Goal: Information Seeking & Learning: Learn about a topic

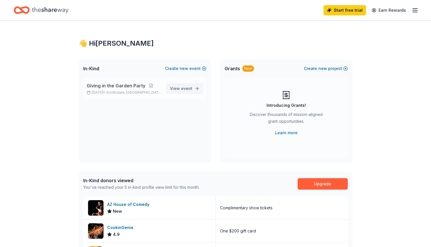
click at [179, 89] on span "View event" at bounding box center [181, 88] width 23 height 7
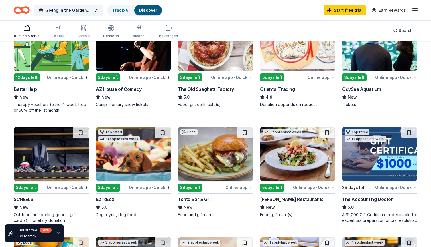
scroll to position [198, 0]
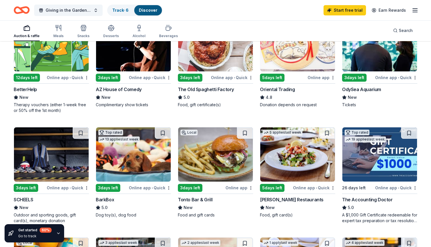
click at [47, 154] on img at bounding box center [51, 154] width 75 height 54
click at [136, 165] on img at bounding box center [133, 154] width 75 height 54
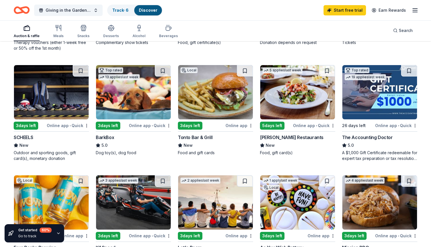
scroll to position [257, 0]
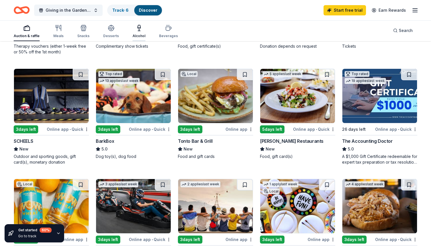
click at [136, 29] on icon "button" at bounding box center [139, 28] width 7 height 7
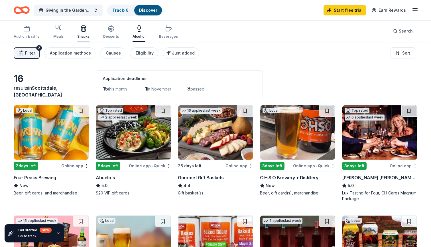
click at [86, 34] on div "Snacks" at bounding box center [83, 32] width 12 height 14
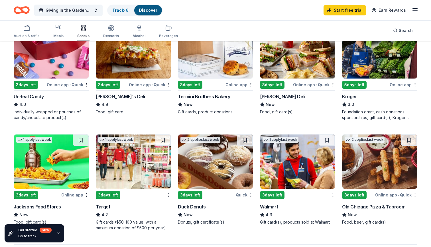
scroll to position [296, 0]
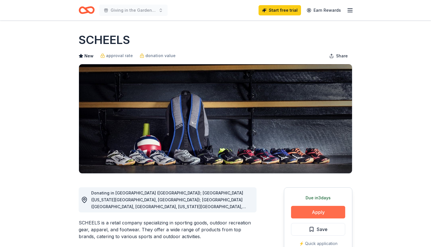
click at [317, 213] on button "Apply" at bounding box center [318, 212] width 54 height 13
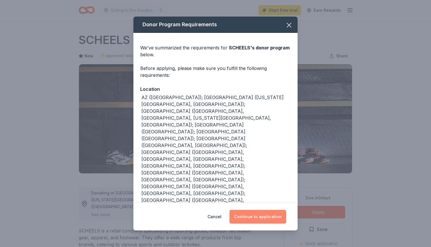
click at [265, 221] on button "Continue to application" at bounding box center [258, 217] width 57 height 14
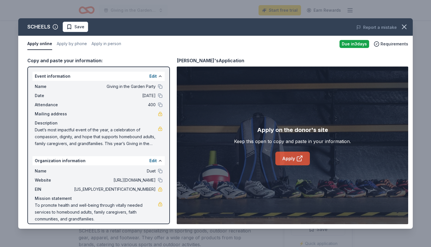
click at [293, 158] on link "Apply" at bounding box center [293, 158] width 35 height 14
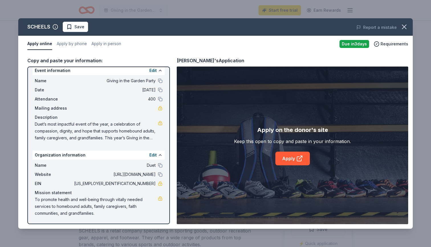
scroll to position [6, 0]
click at [405, 28] on icon "button" at bounding box center [405, 27] width 8 height 8
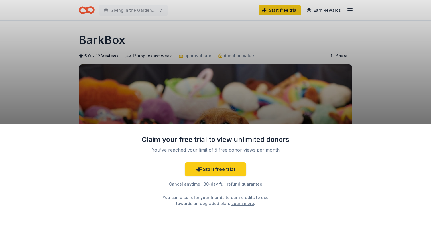
click at [410, 92] on div "Claim your free trial to view unlimited donors You've reached your limit of 5 f…" at bounding box center [215, 123] width 431 height 247
